Goal: Task Accomplishment & Management: Manage account settings

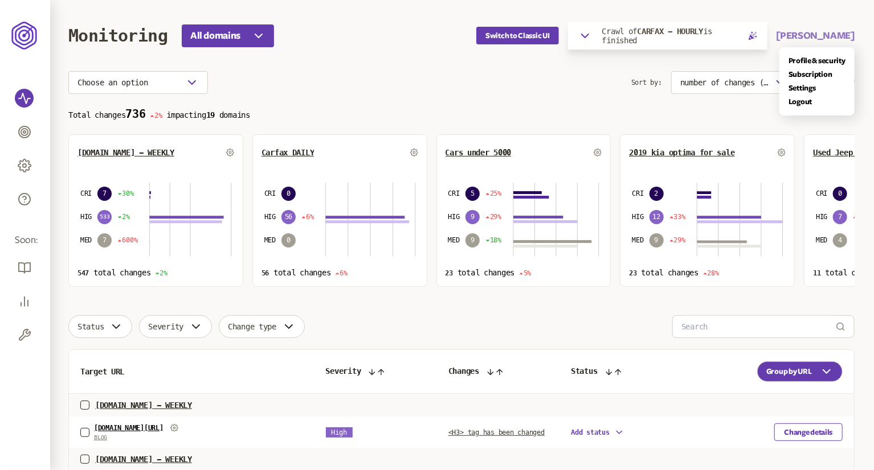
click at [818, 34] on button "[PERSON_NAME]" at bounding box center [815, 36] width 78 height 14
click at [805, 87] on link "Settings" at bounding box center [817, 88] width 57 height 9
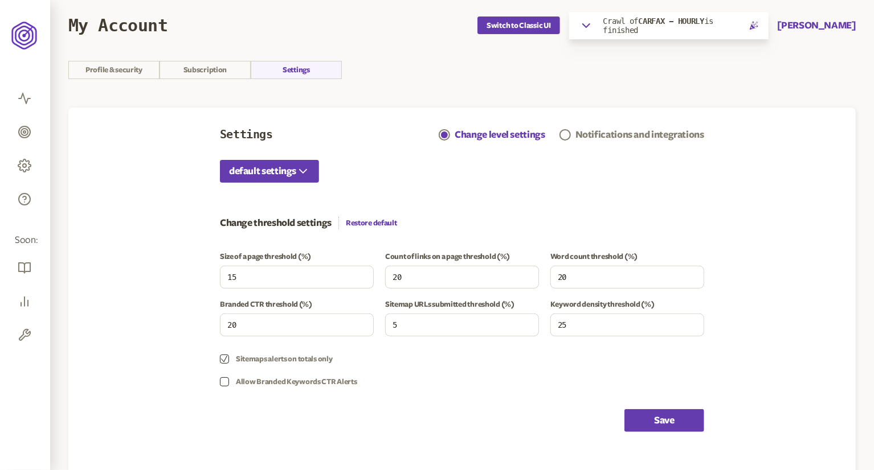
scroll to position [8, 0]
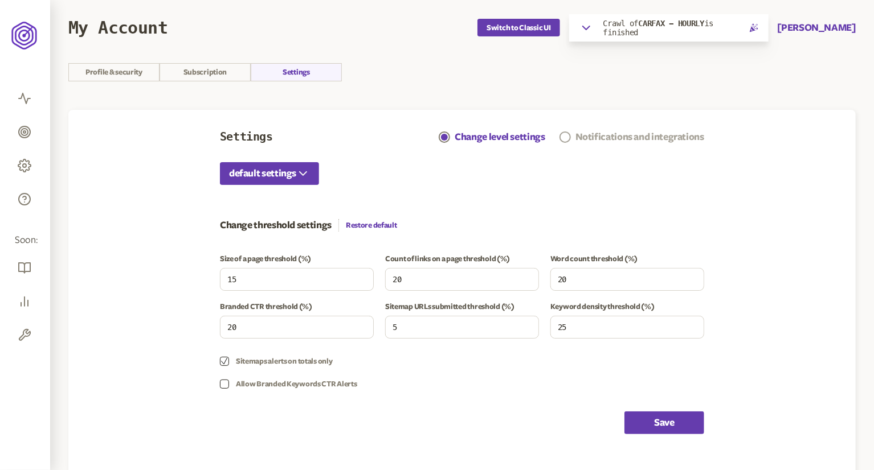
click at [576, 138] on div "Notifications and integrations" at bounding box center [639, 137] width 129 height 14
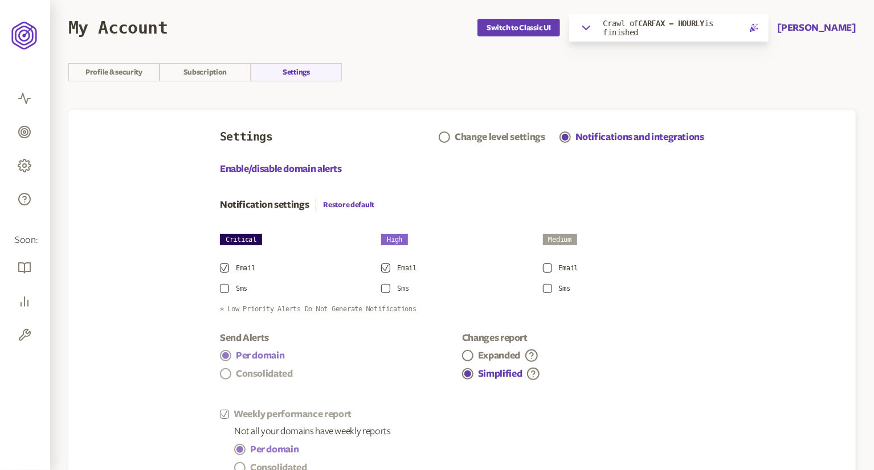
scroll to position [232, 0]
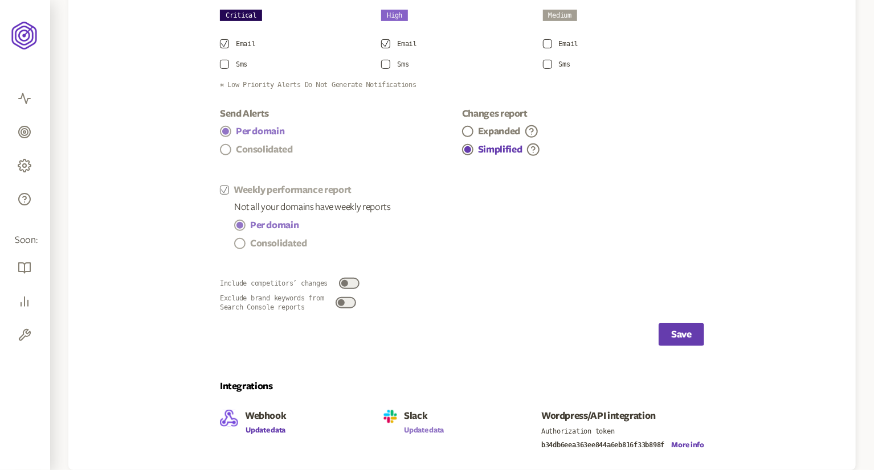
click at [406, 433] on button "Update data" at bounding box center [424, 430] width 40 height 9
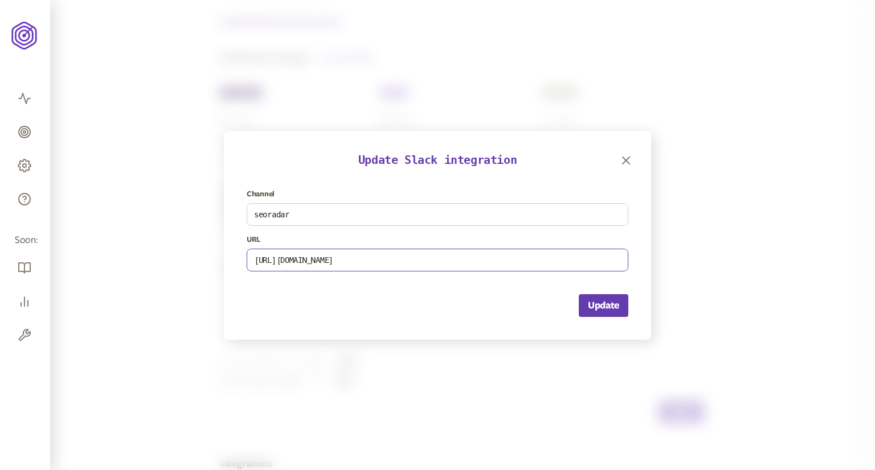
click at [465, 261] on input "[URL][DOMAIN_NAME]" at bounding box center [437, 260] width 380 height 22
paste input "Qvh30MXM4lIUFpm65Iq45NGu"
type input "[URL][DOMAIN_NAME]"
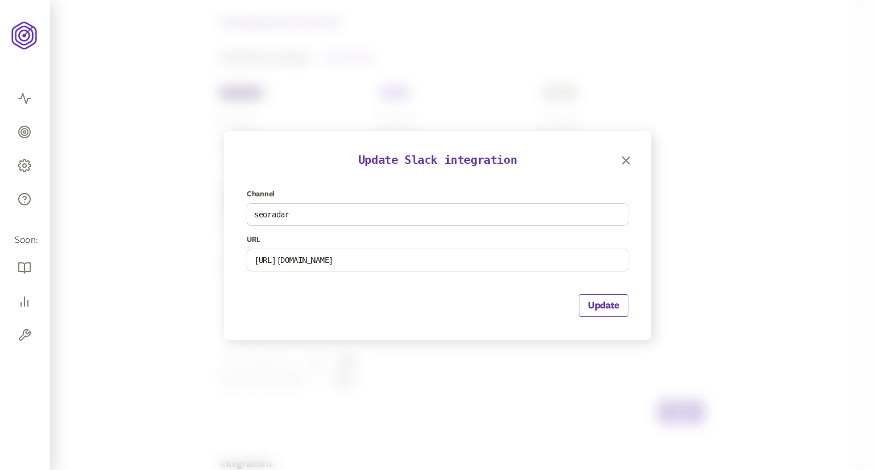
click at [587, 301] on button "Update" at bounding box center [604, 305] width 50 height 23
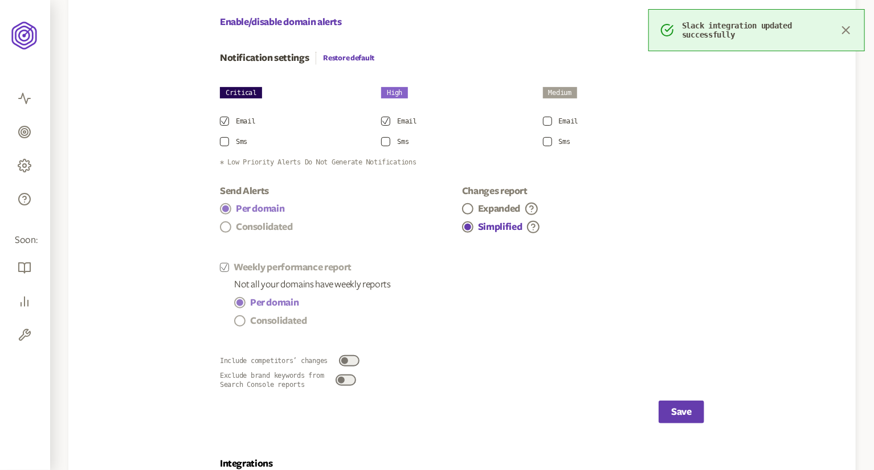
scroll to position [232, 0]
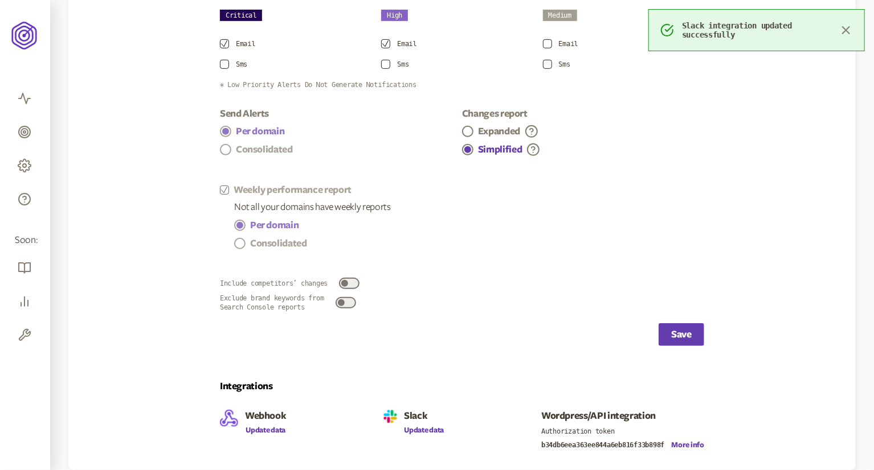
click at [281, 424] on div "Webhook Update data" at bounding box center [265, 430] width 41 height 40
click at [277, 434] on button "Update data" at bounding box center [265, 430] width 41 height 9
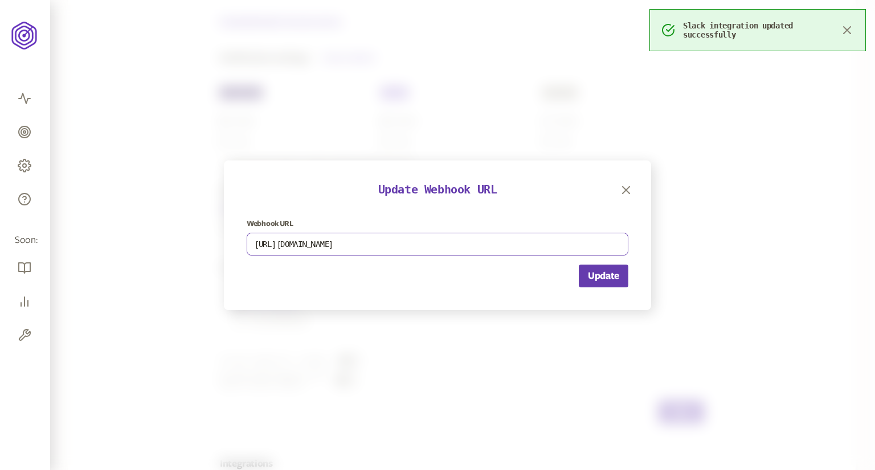
click at [409, 252] on input "[URL][DOMAIN_NAME]" at bounding box center [437, 245] width 380 height 22
paste input "Qvh30MXM4lIUFpm65Iq45NGu"
type input "[URL][DOMAIN_NAME]"
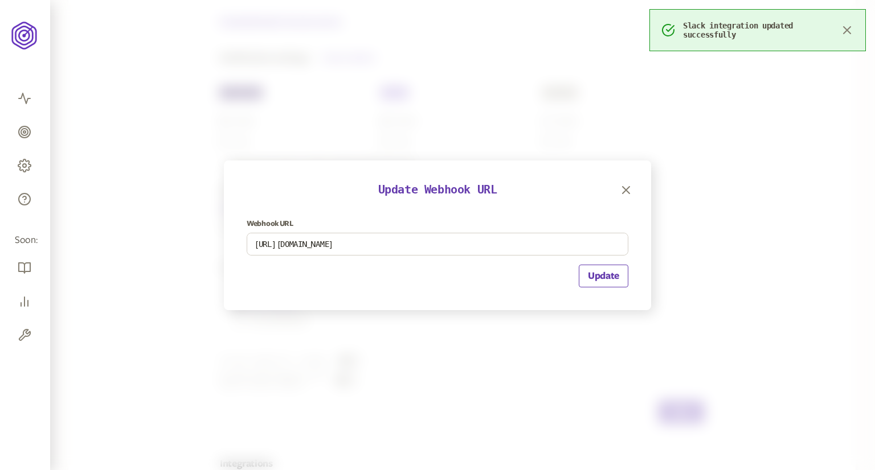
click at [608, 275] on button "Update" at bounding box center [604, 276] width 50 height 23
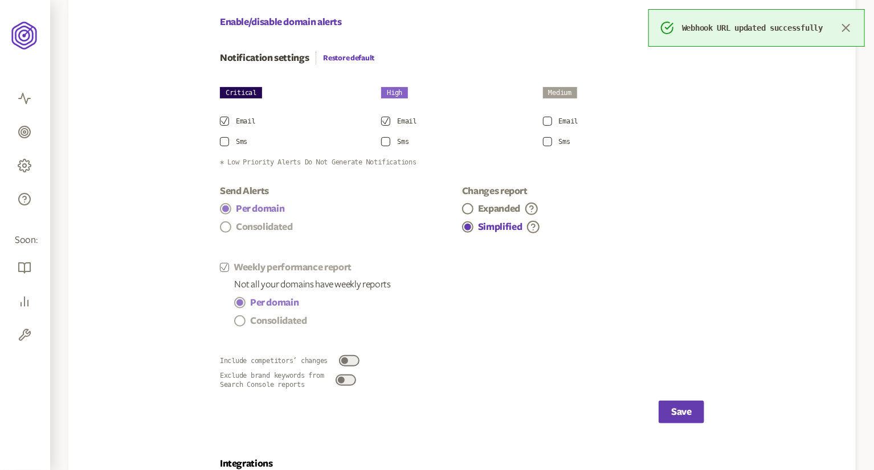
scroll to position [232, 0]
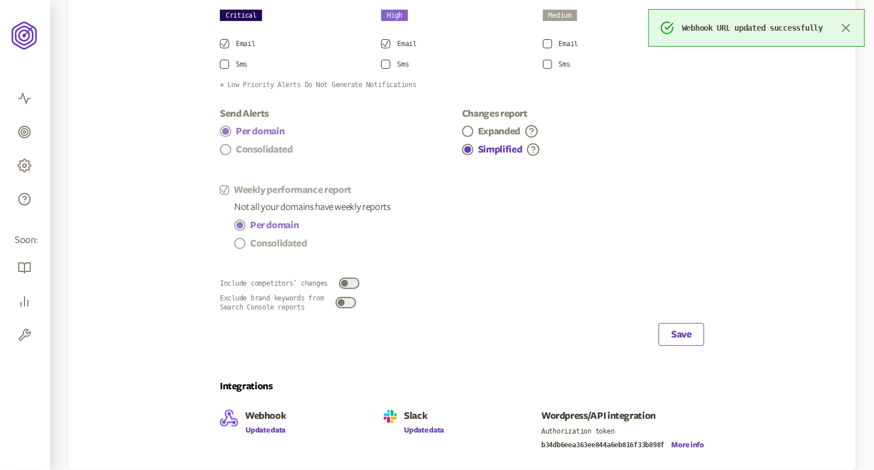
click at [677, 328] on button "Save" at bounding box center [681, 335] width 46 height 23
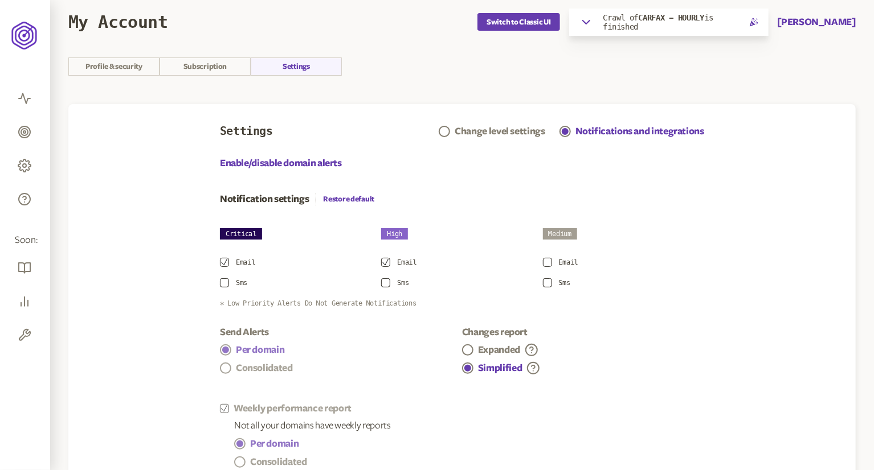
scroll to position [11, 0]
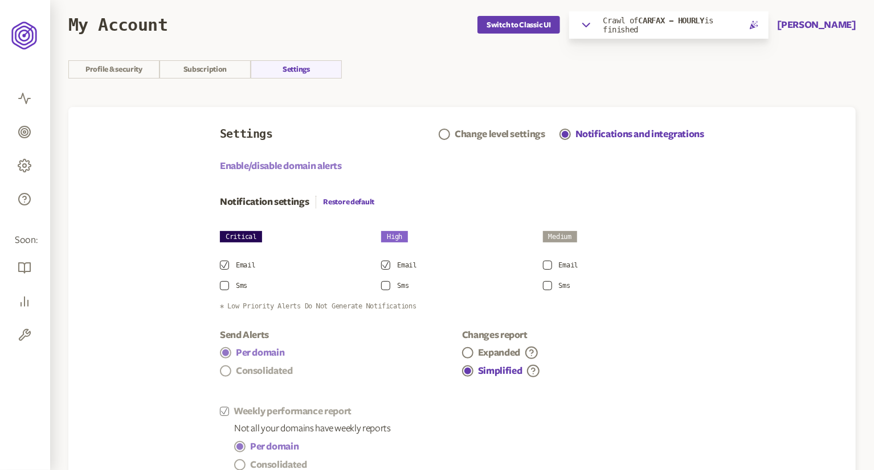
click at [251, 162] on link "Enable/disable domain alerts" at bounding box center [281, 166] width 122 height 14
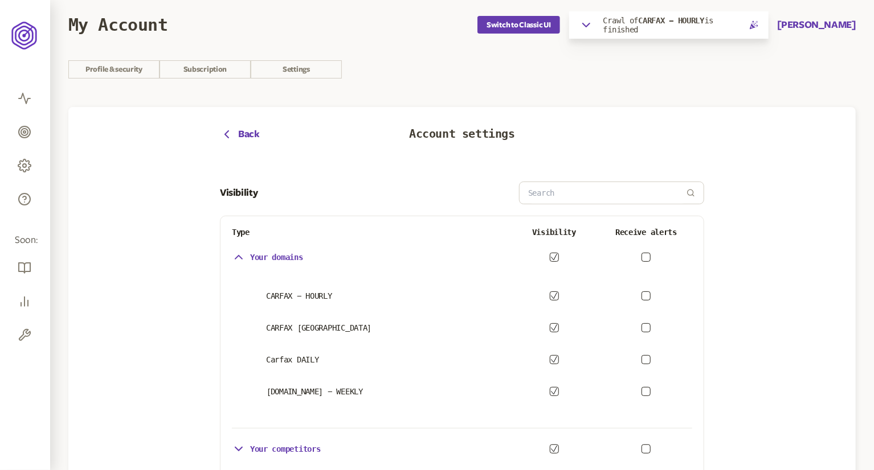
scroll to position [42, 0]
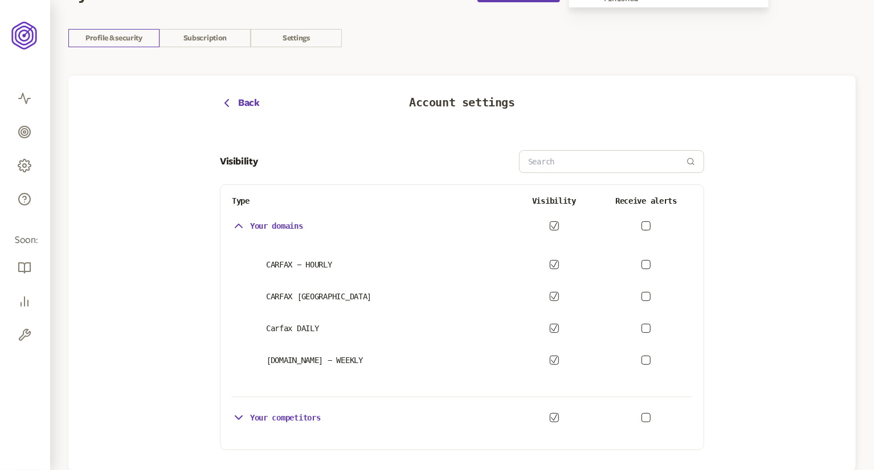
click at [89, 37] on link "Profile & security" at bounding box center [113, 38] width 91 height 18
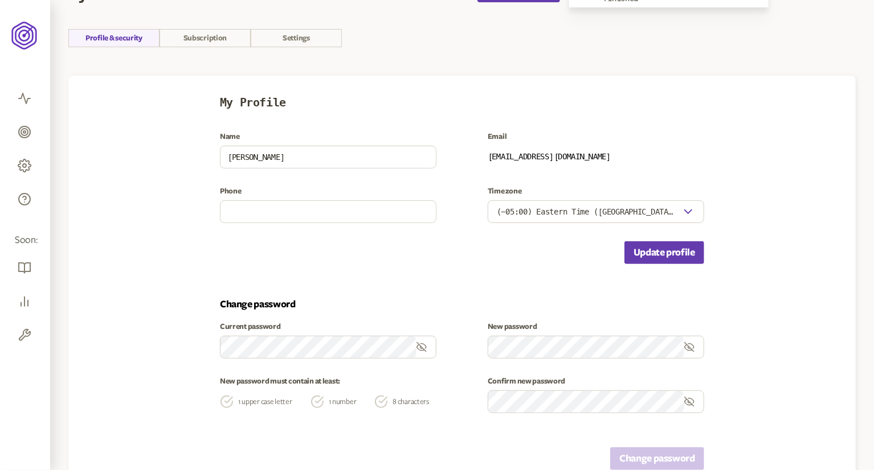
scroll to position [62, 0]
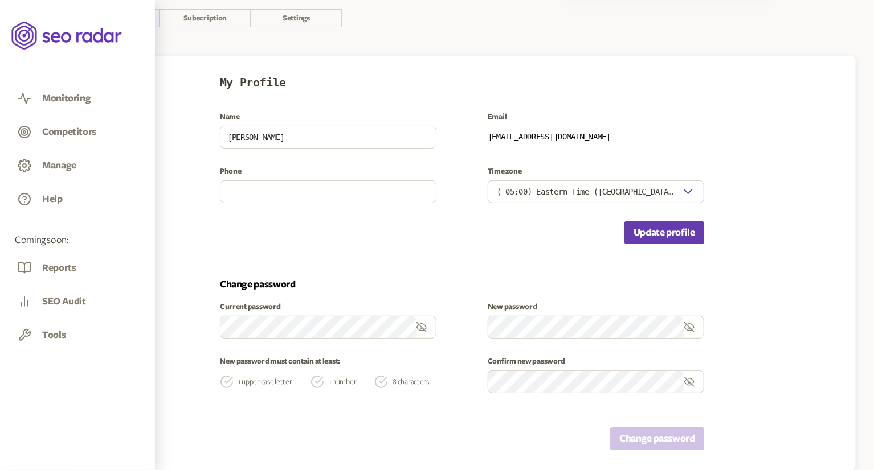
click at [31, 95] on icon at bounding box center [25, 99] width 14 height 14
